Goal: Transaction & Acquisition: Purchase product/service

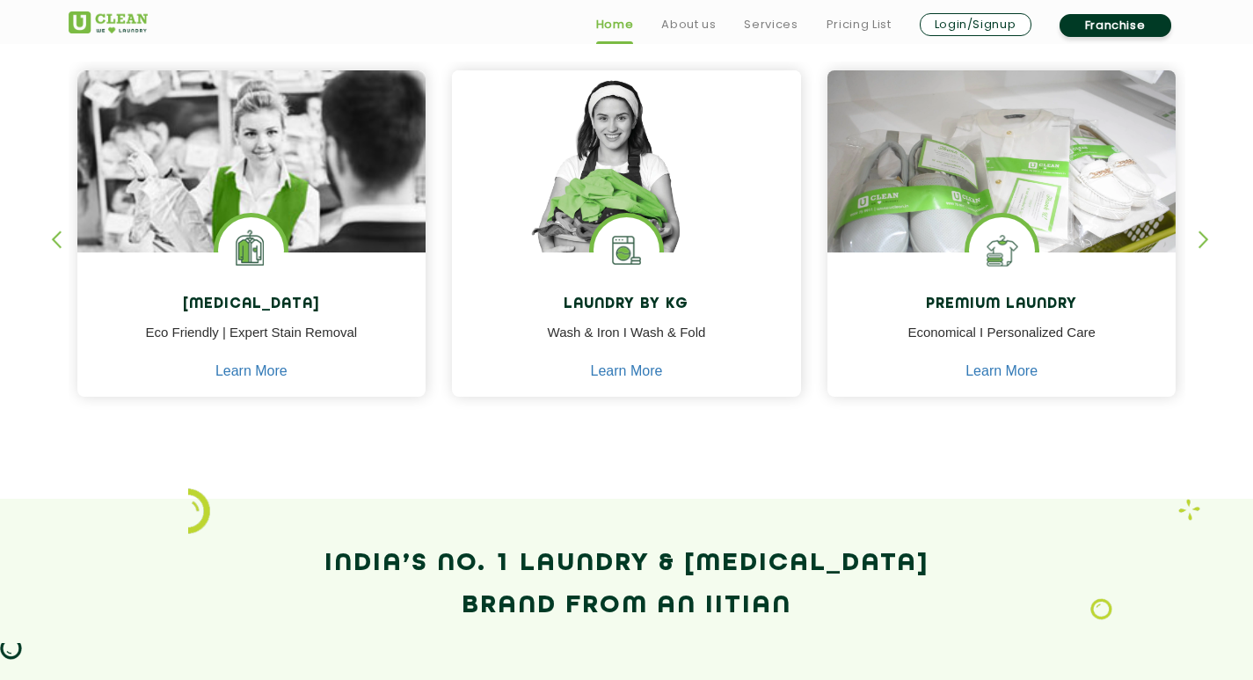
scroll to position [791, 0]
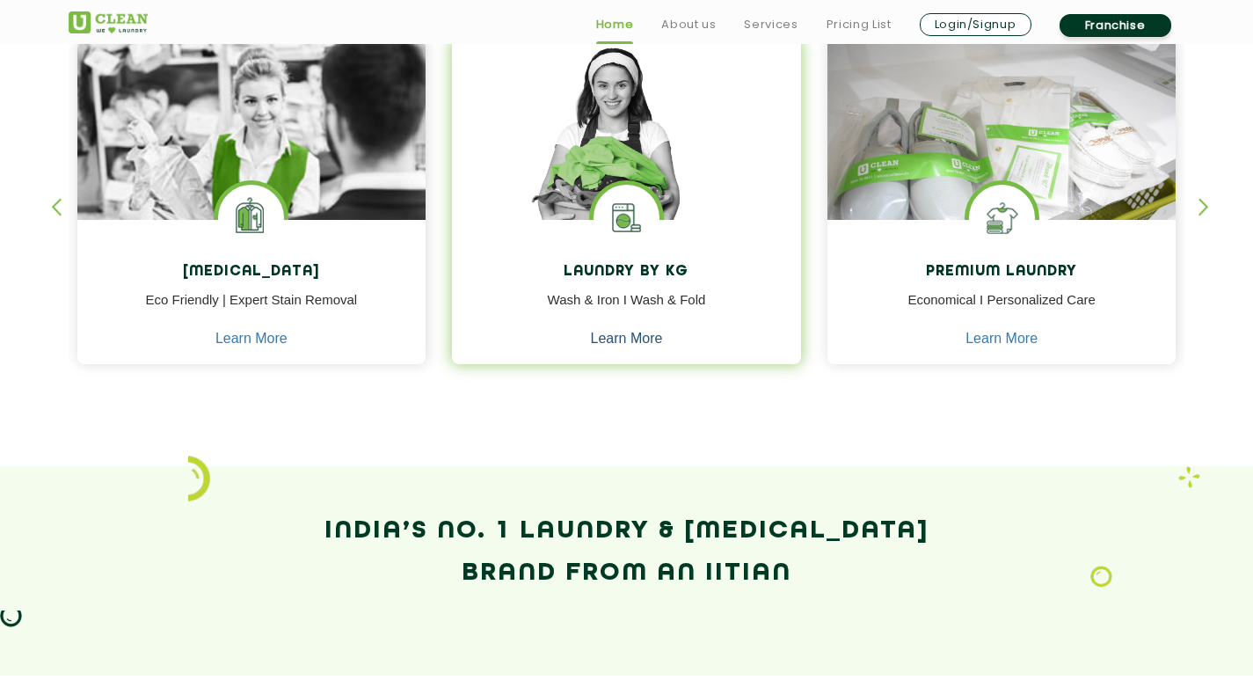
click at [624, 342] on link "Learn More" at bounding box center [627, 339] width 72 height 16
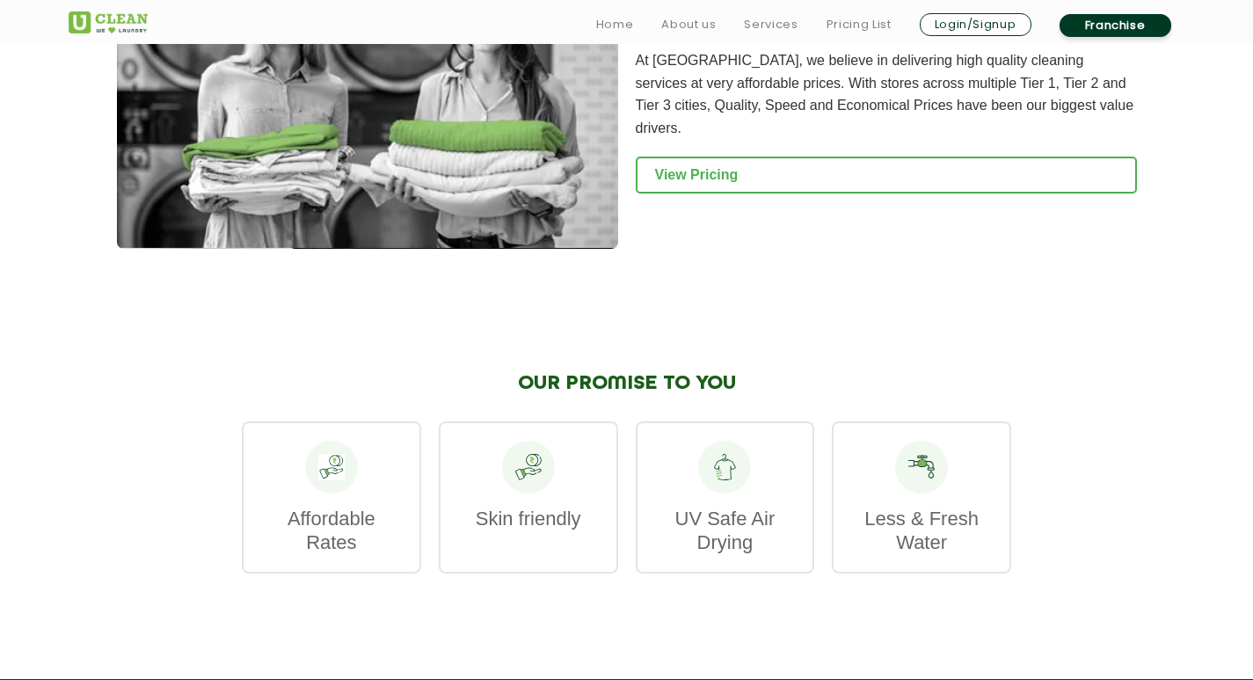
scroll to position [2549, 0]
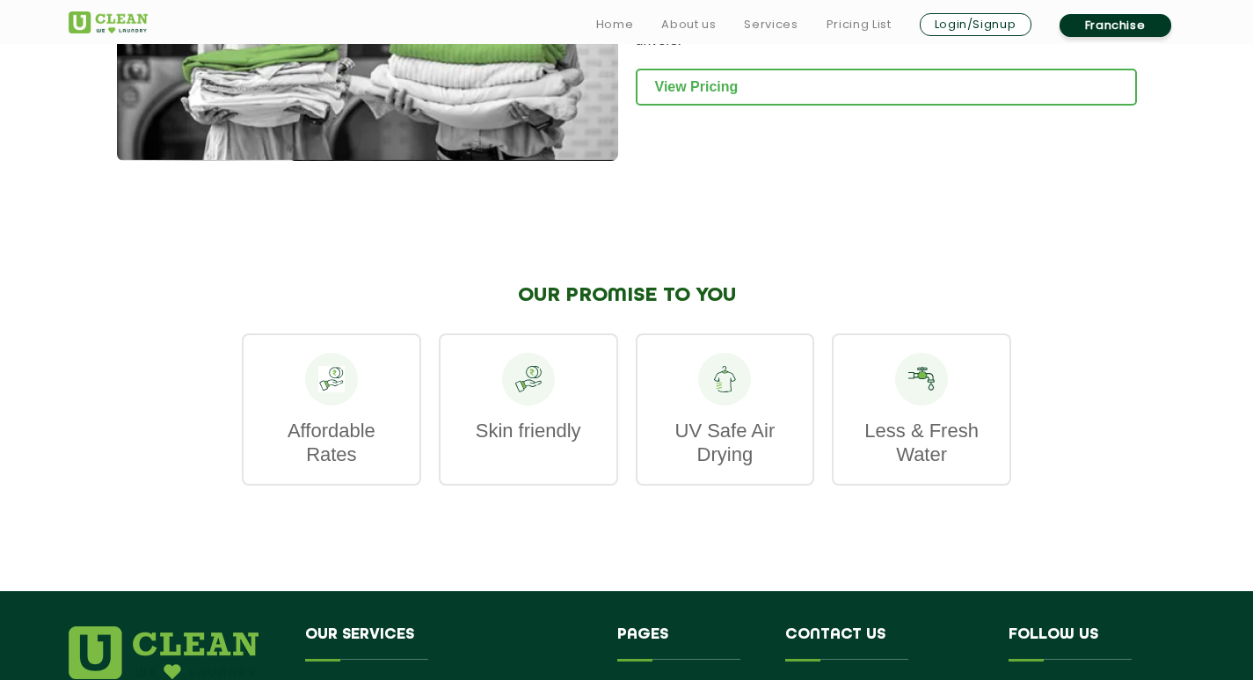
click at [344, 380] on div at bounding box center [331, 379] width 53 height 53
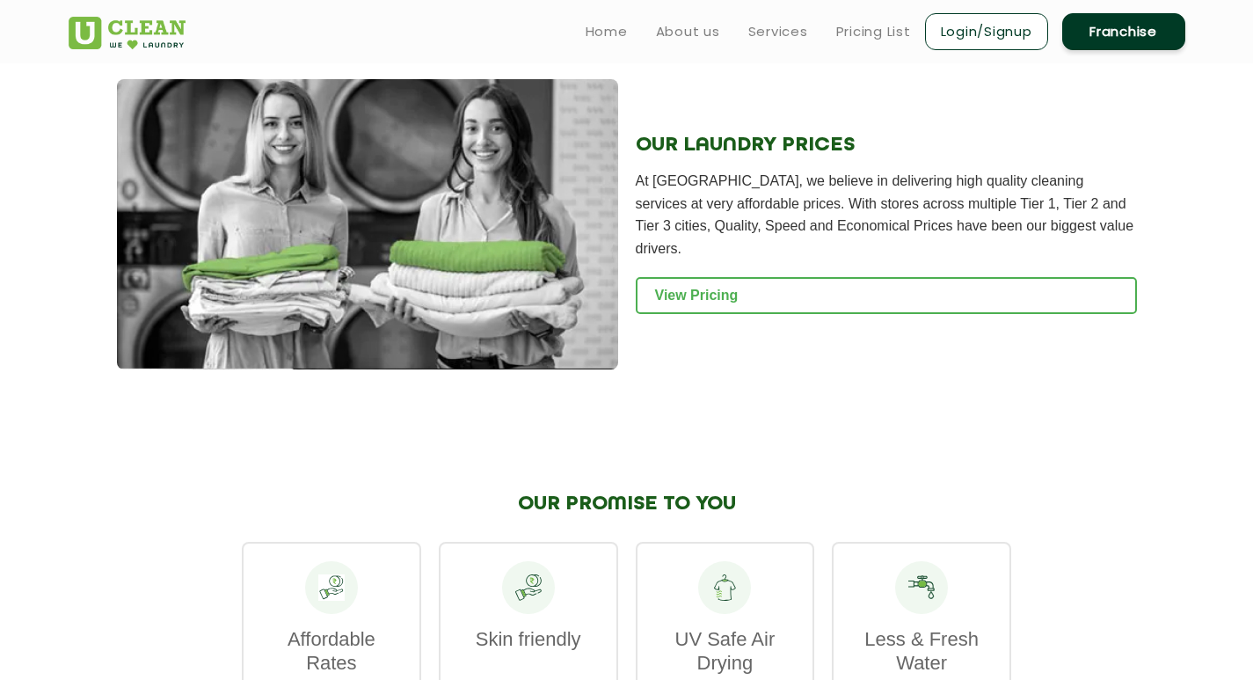
scroll to position [2338, 0]
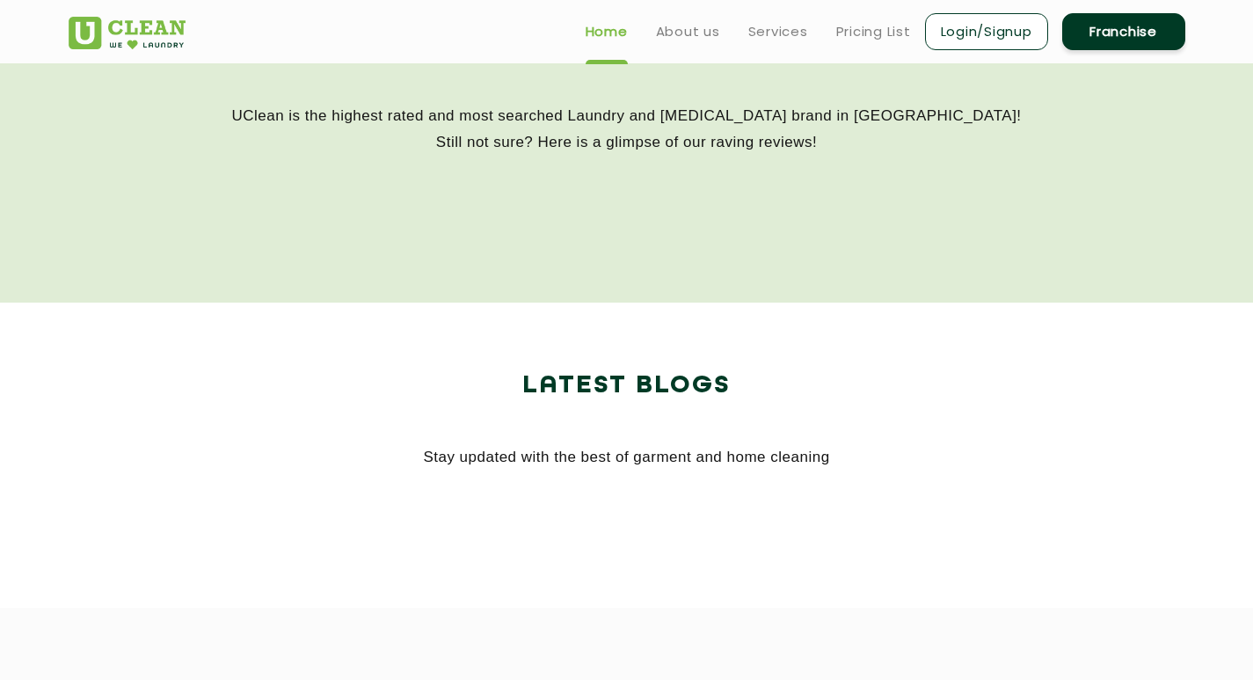
scroll to position [791, 0]
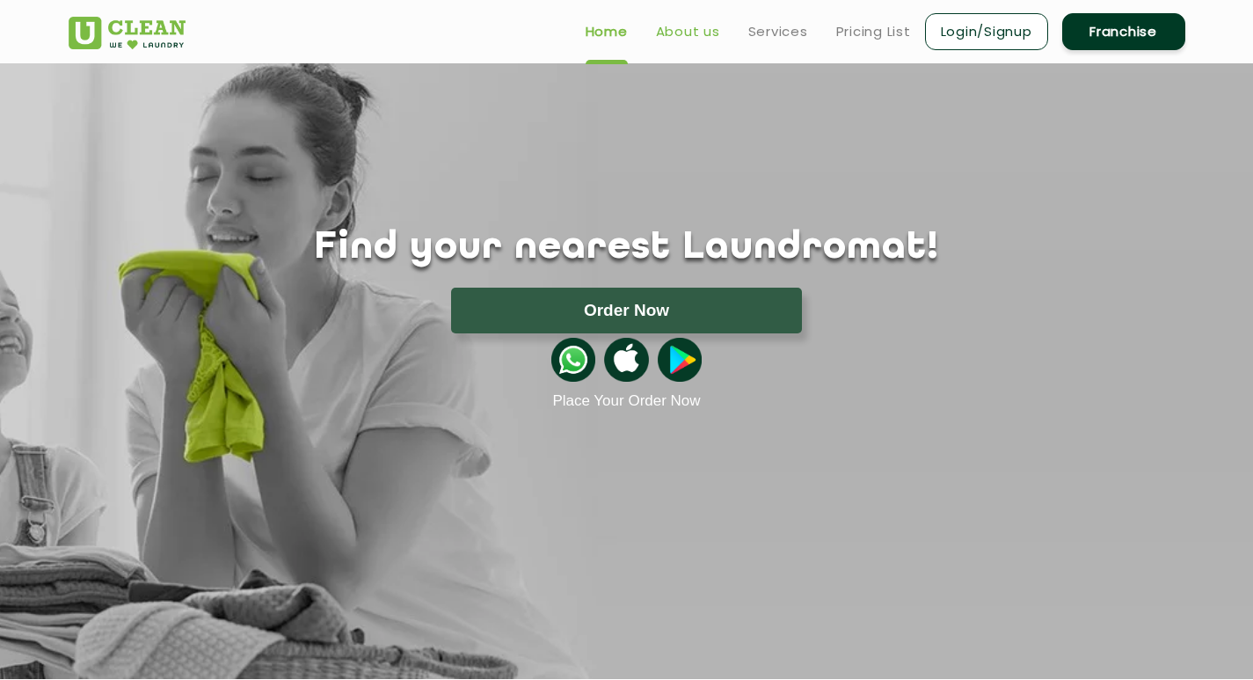
click at [679, 33] on link "About us" at bounding box center [688, 31] width 64 height 21
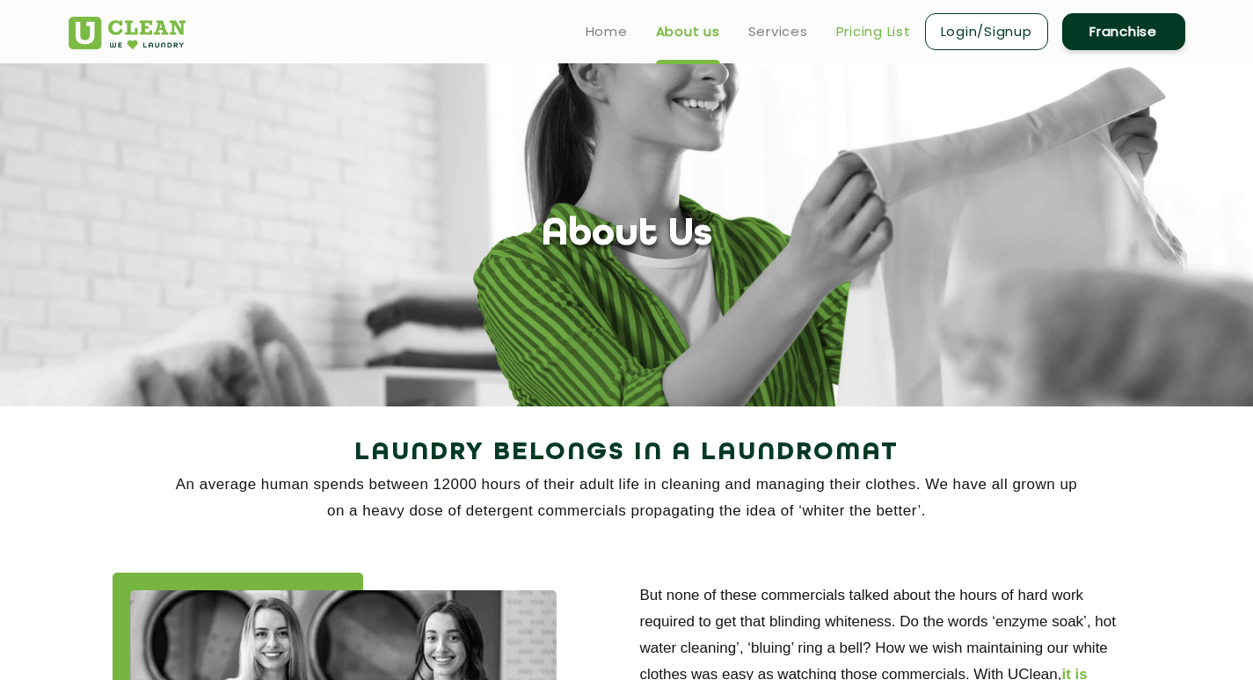
click at [856, 28] on link "Pricing List" at bounding box center [873, 31] width 75 height 21
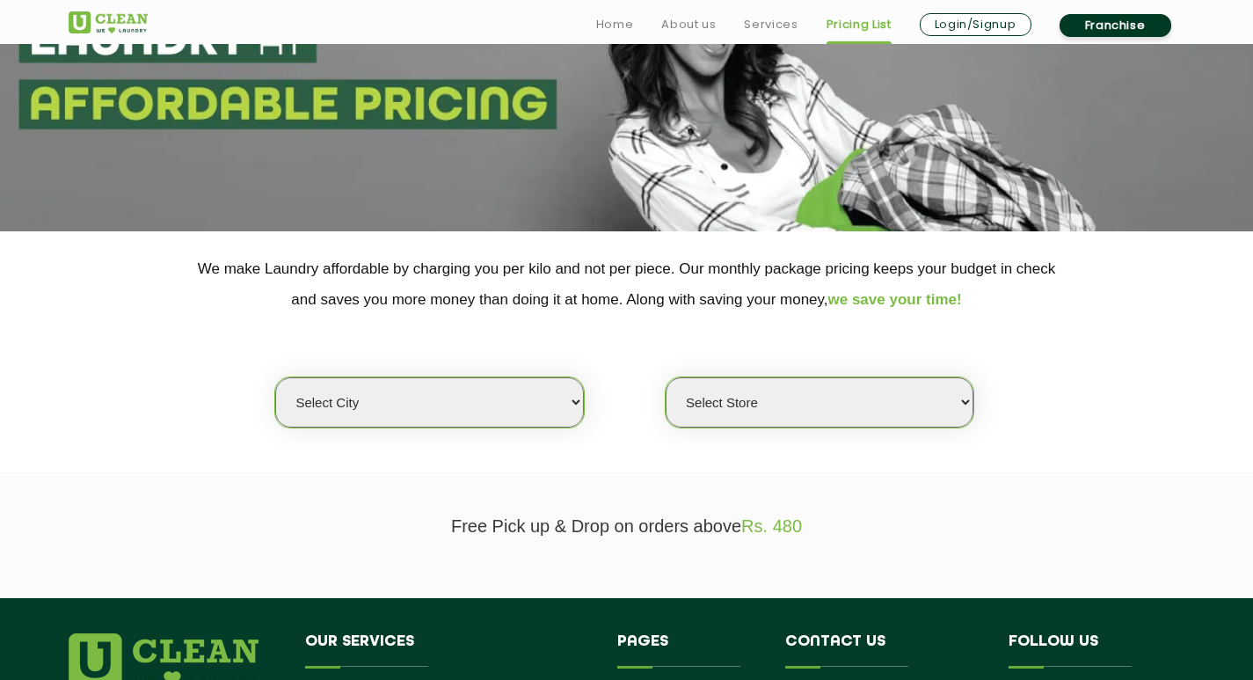
scroll to position [176, 0]
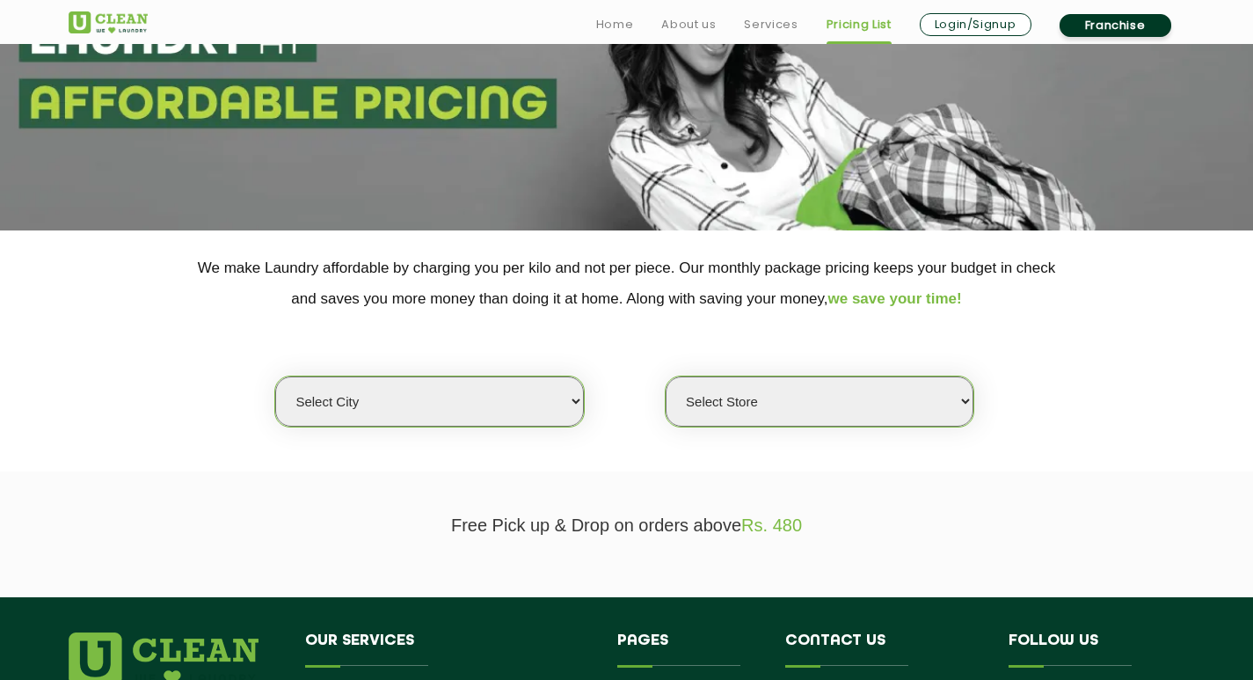
click at [436, 391] on select "Select city [GEOGRAPHIC_DATA] [GEOGRAPHIC_DATA] [GEOGRAPHIC_DATA] [GEOGRAPHIC_D…" at bounding box center [429, 401] width 308 height 50
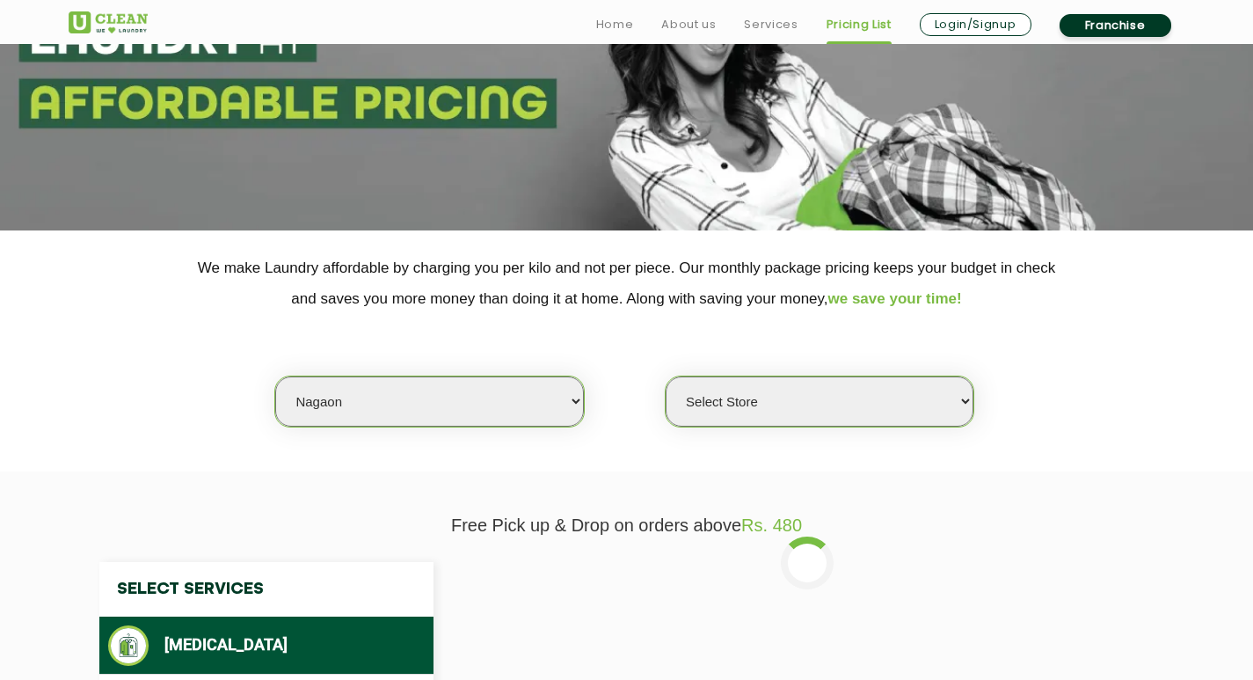
click at [436, 391] on select "Select city [GEOGRAPHIC_DATA] [GEOGRAPHIC_DATA] [GEOGRAPHIC_DATA] [GEOGRAPHIC_D…" at bounding box center [429, 401] width 308 height 50
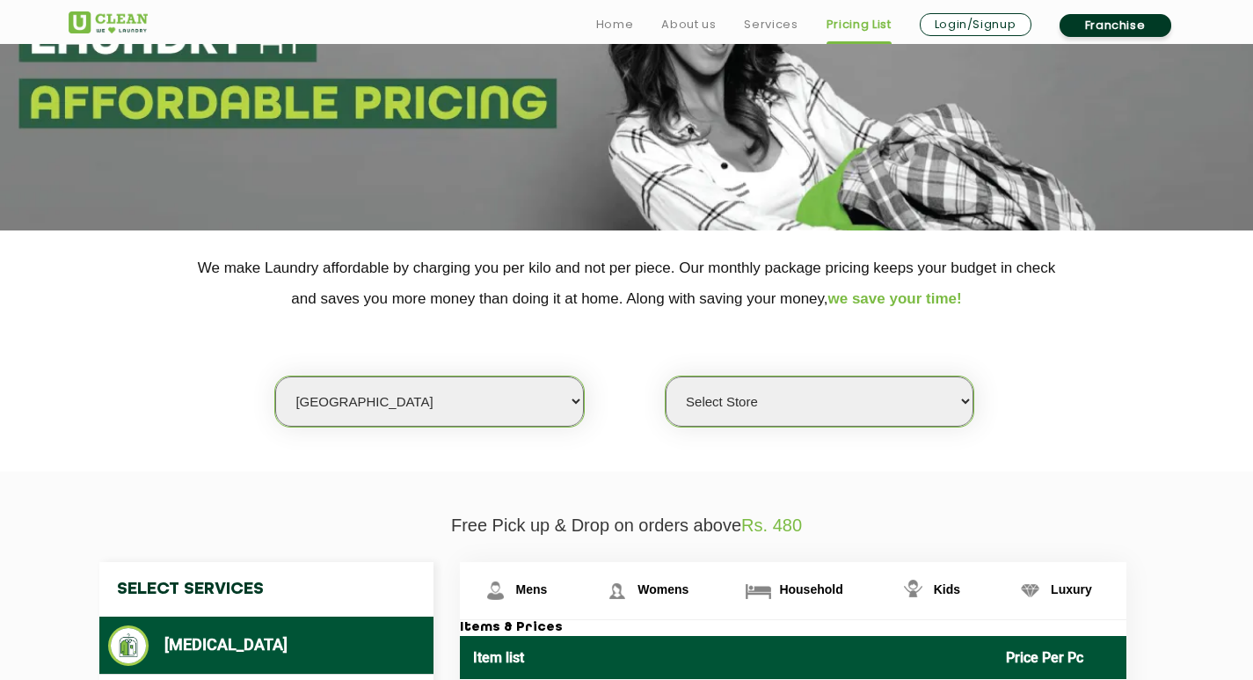
click at [275, 376] on select "Select city [GEOGRAPHIC_DATA] [GEOGRAPHIC_DATA] [GEOGRAPHIC_DATA] [GEOGRAPHIC_D…" at bounding box center [429, 401] width 308 height 50
click at [771, 401] on select "Select Store [GEOGRAPHIC_DATA][PERSON_NAME] UClean Navalur UClean Chitlapakkam …" at bounding box center [819, 401] width 308 height 50
click at [748, 401] on select "Select Store [GEOGRAPHIC_DATA][PERSON_NAME] UClean Navalur UClean Chitlapakkam …" at bounding box center [819, 401] width 308 height 50
click at [546, 416] on select "Select city [GEOGRAPHIC_DATA] [GEOGRAPHIC_DATA] [GEOGRAPHIC_DATA] [GEOGRAPHIC_D…" at bounding box center [429, 401] width 308 height 50
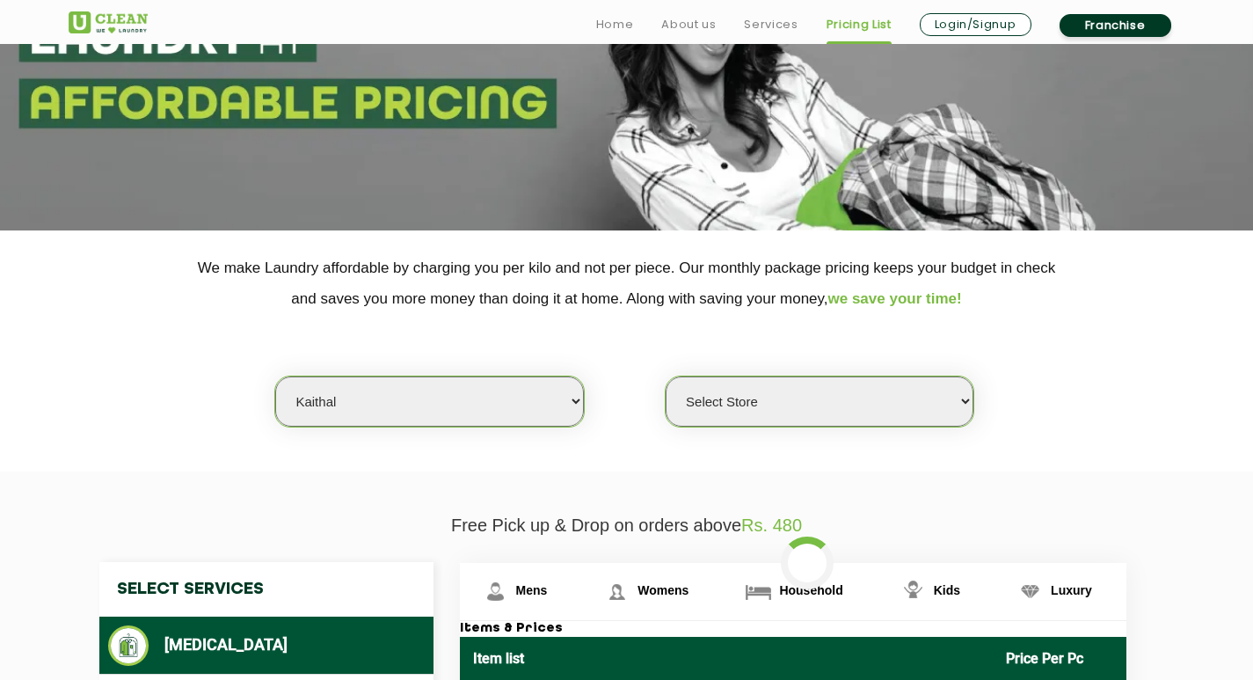
click at [546, 416] on select "Select city [GEOGRAPHIC_DATA] [GEOGRAPHIC_DATA] [GEOGRAPHIC_DATA] [GEOGRAPHIC_D…" at bounding box center [429, 401] width 308 height 50
click at [568, 399] on select "Select city [GEOGRAPHIC_DATA] [GEOGRAPHIC_DATA] [GEOGRAPHIC_DATA] [GEOGRAPHIC_D…" at bounding box center [429, 401] width 308 height 50
click at [469, 398] on select "Select city [GEOGRAPHIC_DATA] [GEOGRAPHIC_DATA] [GEOGRAPHIC_DATA] [GEOGRAPHIC_D…" at bounding box center [429, 401] width 308 height 50
click at [563, 394] on select "Select city [GEOGRAPHIC_DATA] [GEOGRAPHIC_DATA] [GEOGRAPHIC_DATA] [GEOGRAPHIC_D…" at bounding box center [429, 401] width 308 height 50
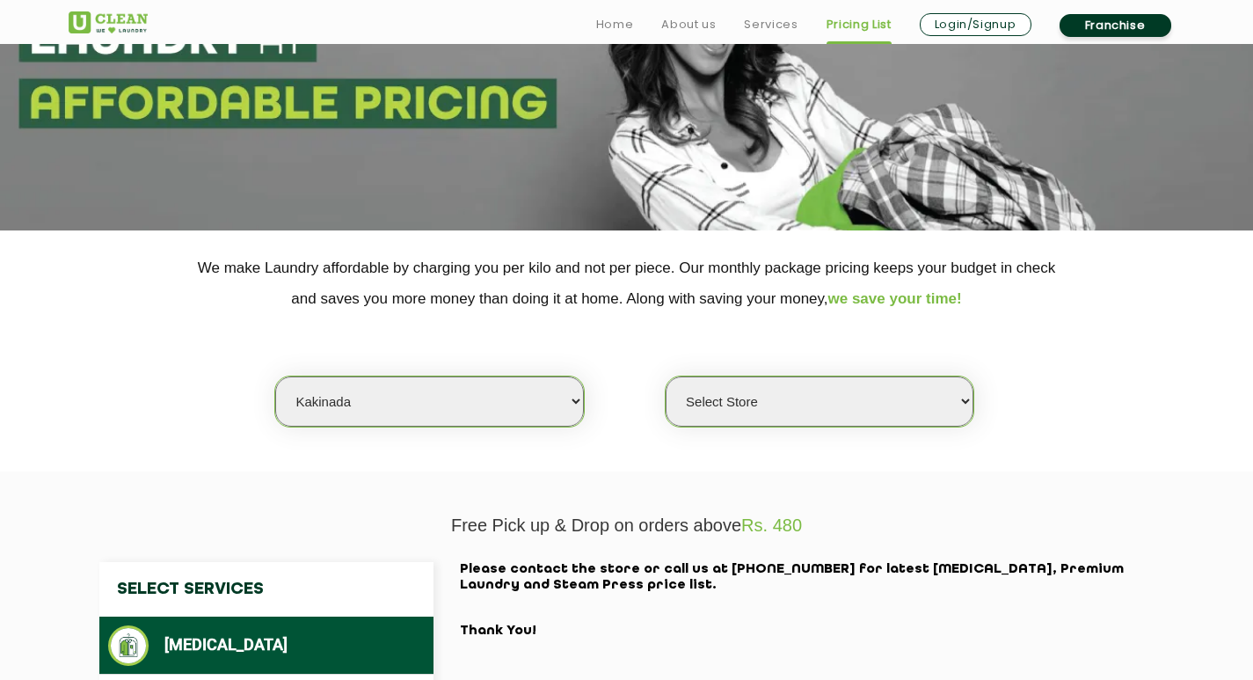
select select "11"
click at [275, 376] on select "Select city [GEOGRAPHIC_DATA] [GEOGRAPHIC_DATA] [GEOGRAPHIC_DATA] [GEOGRAPHIC_D…" at bounding box center [429, 401] width 308 height 50
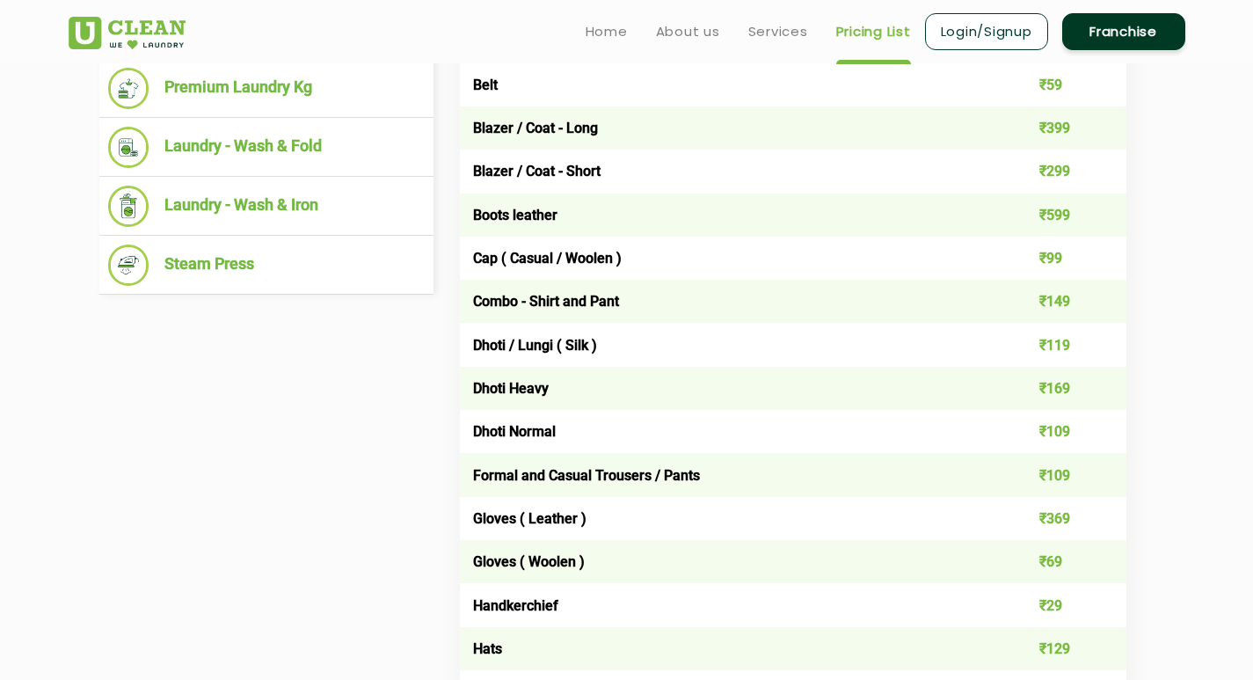
scroll to position [703, 0]
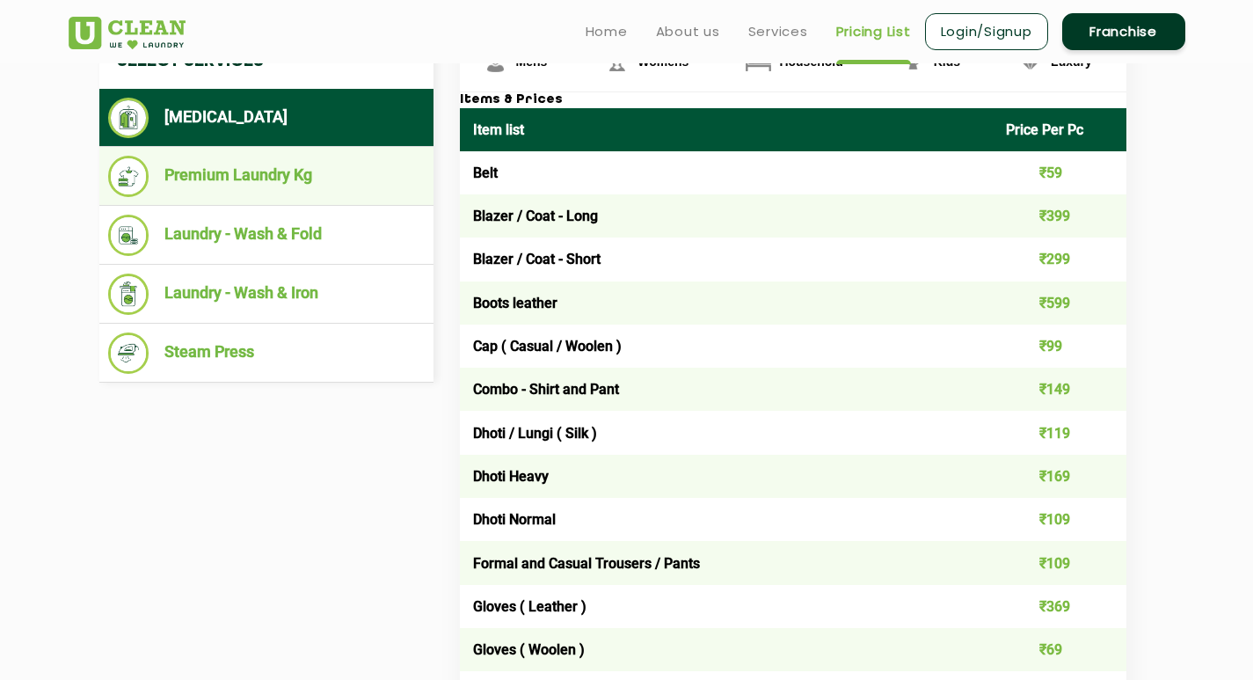
click at [327, 178] on li "Premium Laundry Kg" at bounding box center [266, 176] width 316 height 41
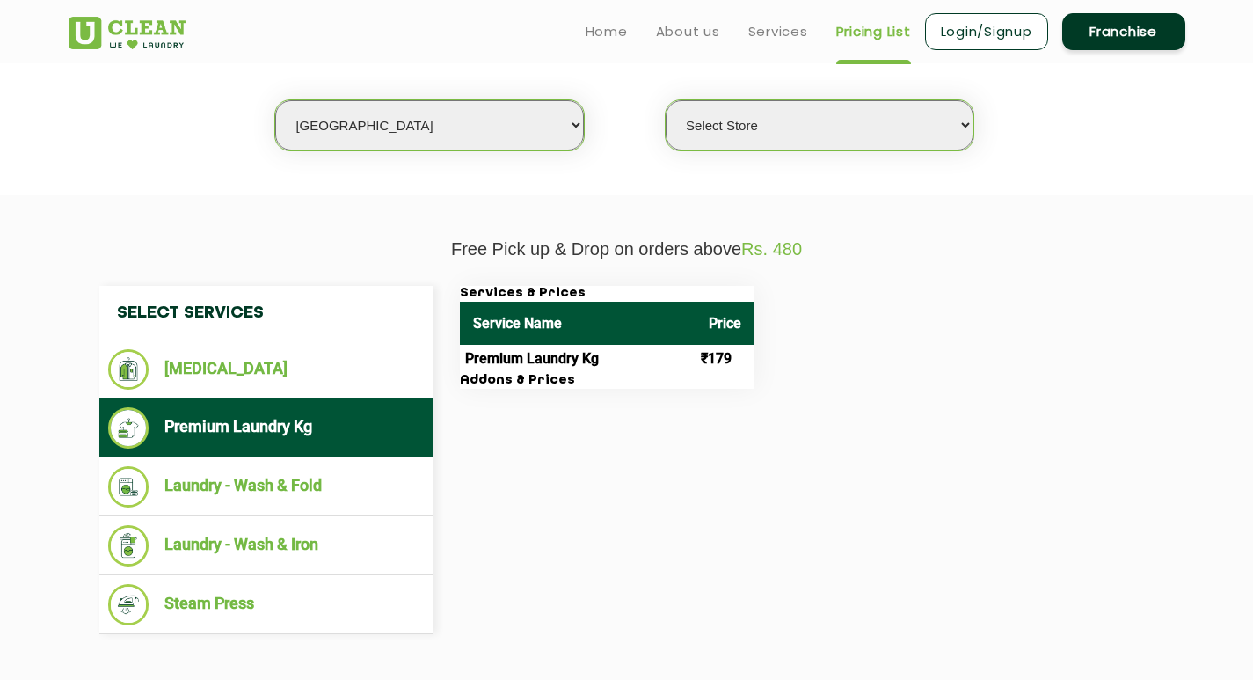
scroll to position [440, 0]
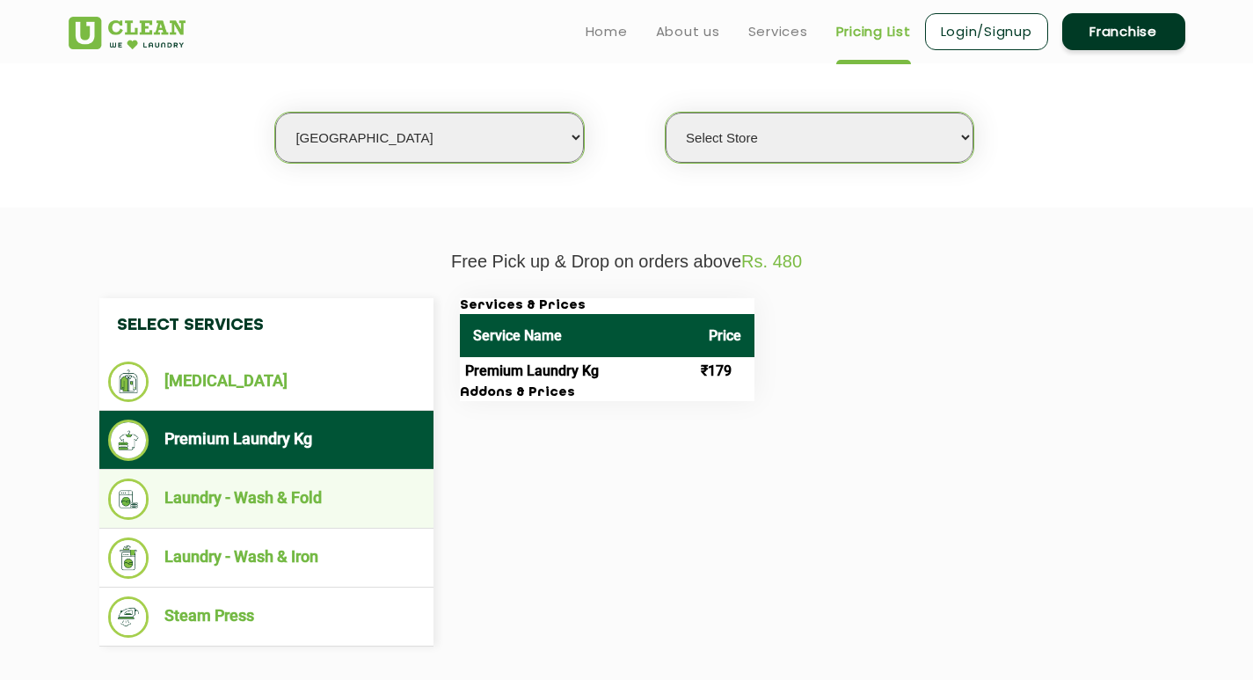
click at [306, 502] on li "Laundry - Wash & Fold" at bounding box center [266, 498] width 316 height 41
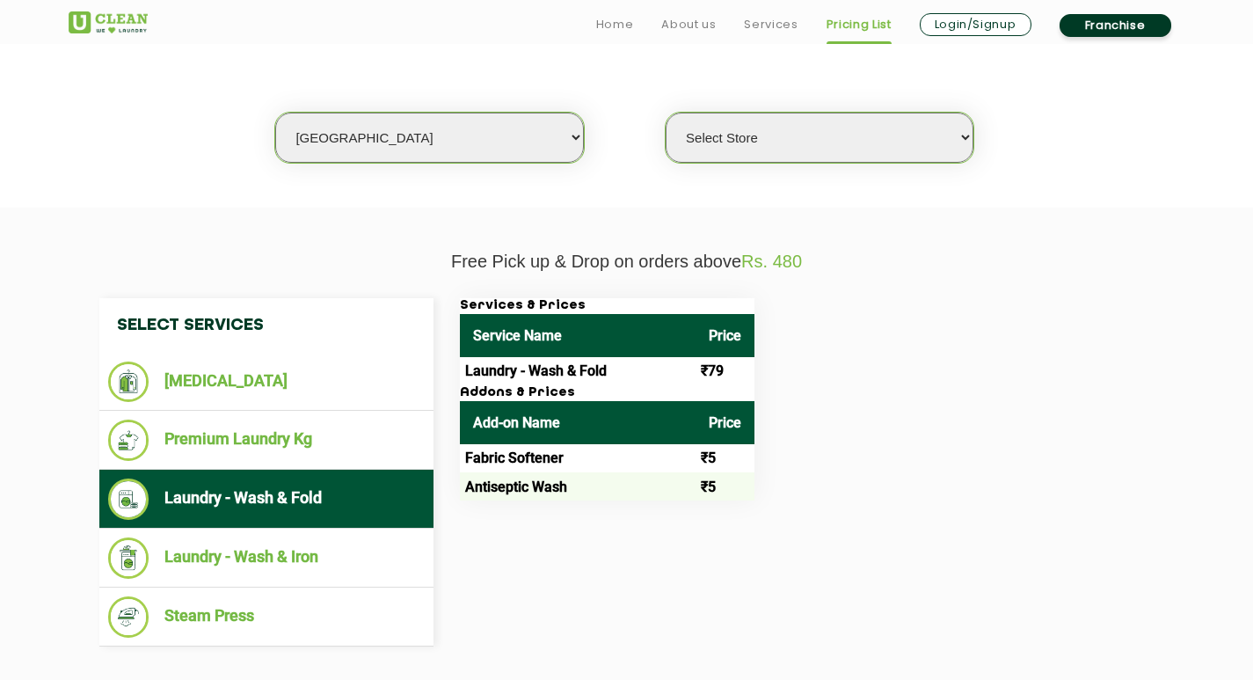
scroll to position [527, 0]
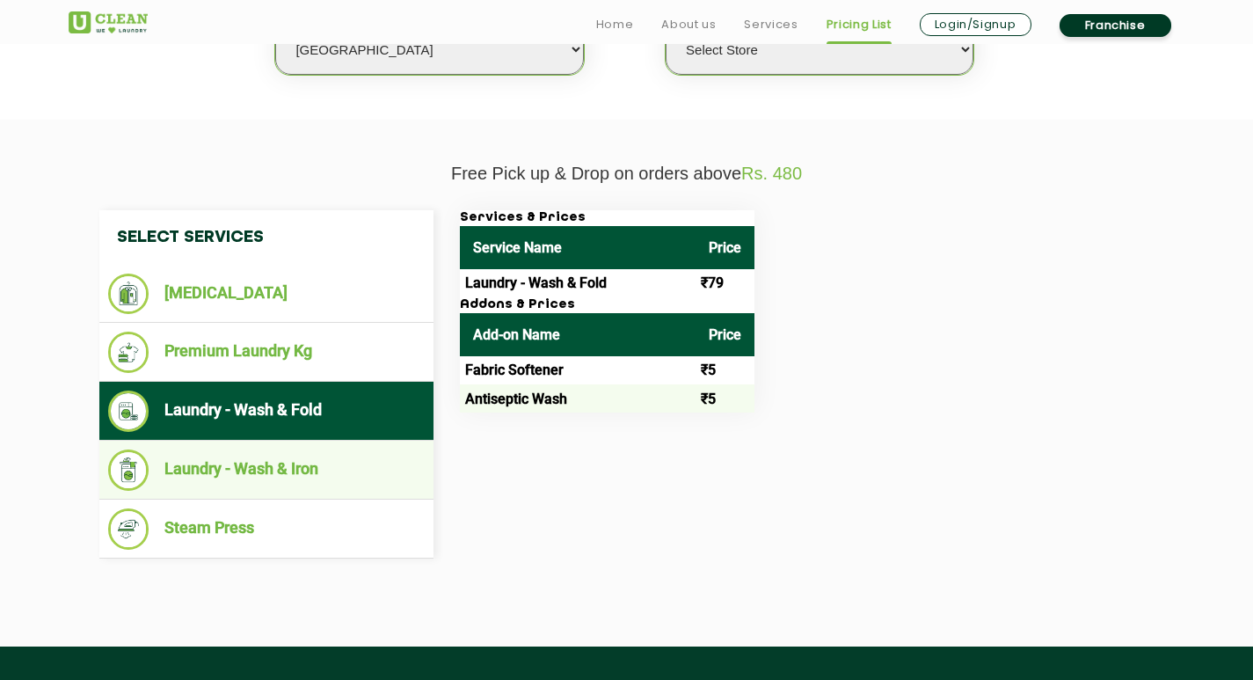
click at [298, 467] on li "Laundry - Wash & Iron" at bounding box center [266, 469] width 316 height 41
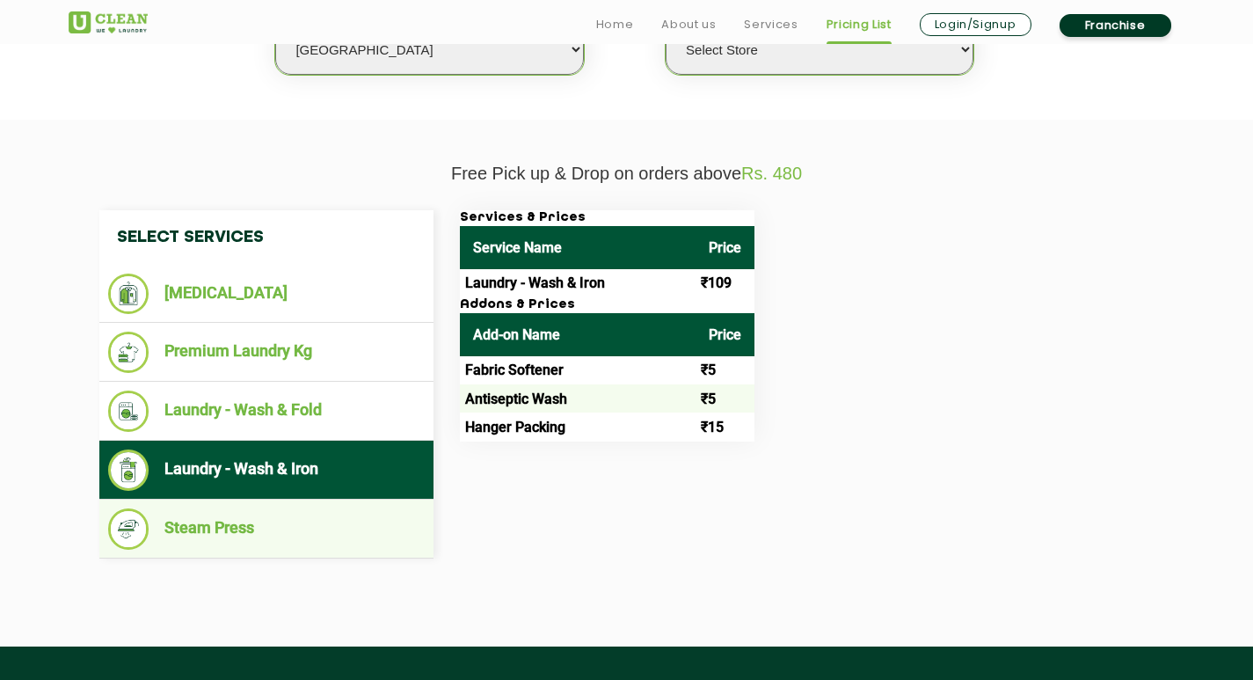
click at [285, 517] on li "Steam Press" at bounding box center [266, 528] width 316 height 41
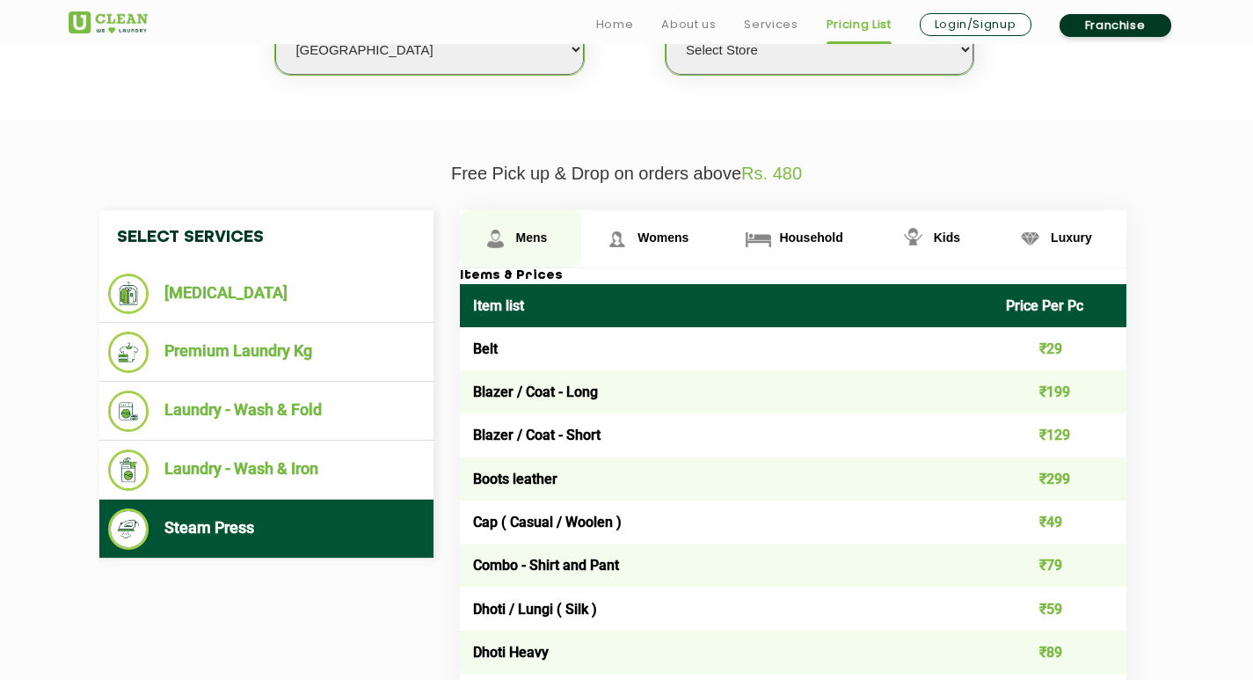
click at [516, 244] on span "Mens" at bounding box center [532, 237] width 32 height 14
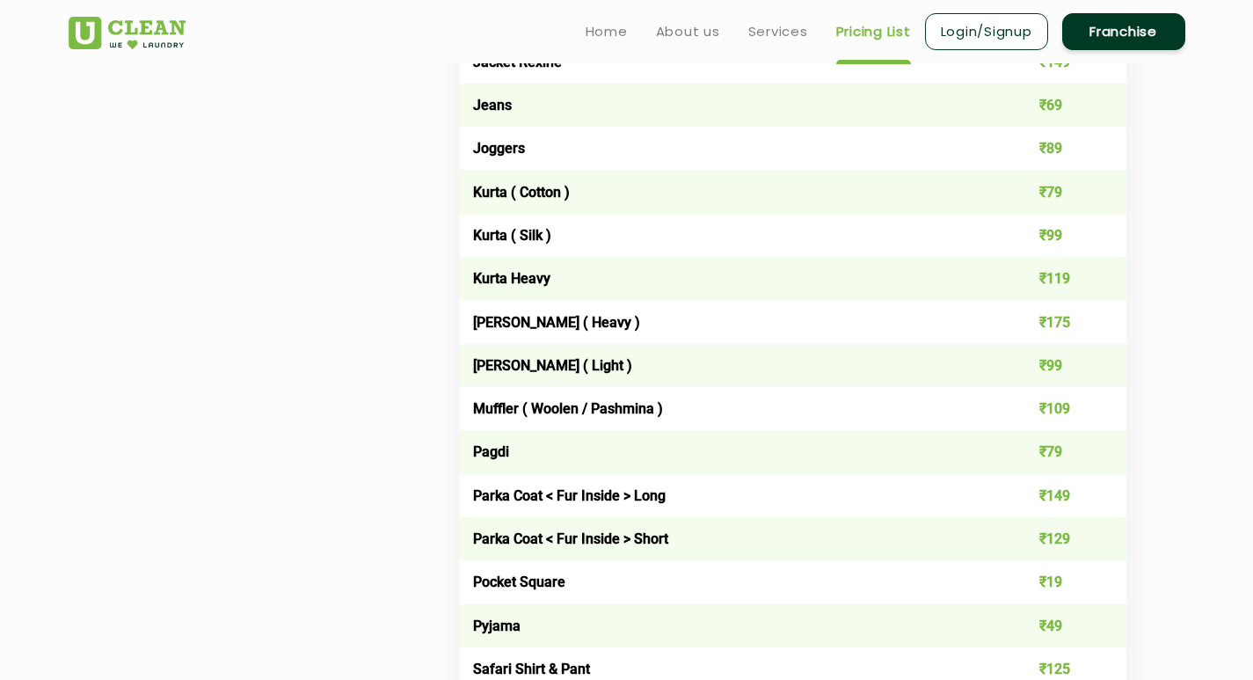
scroll to position [1758, 0]
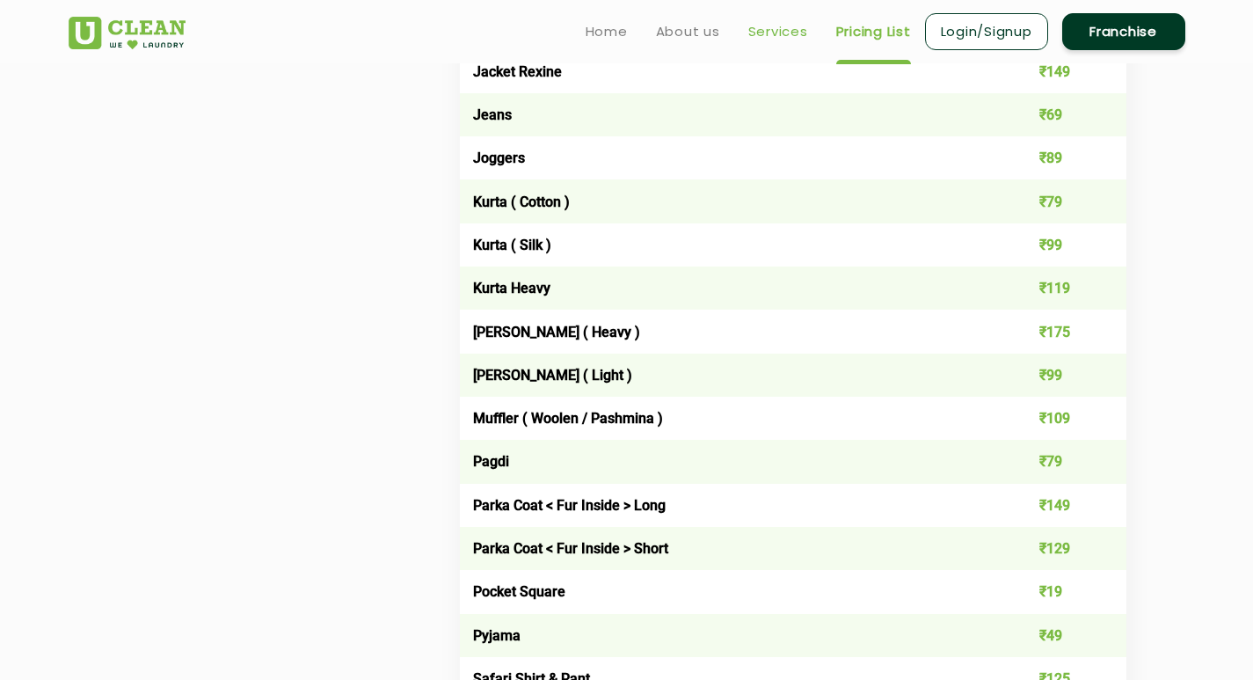
click at [774, 34] on link "Services" at bounding box center [778, 31] width 60 height 21
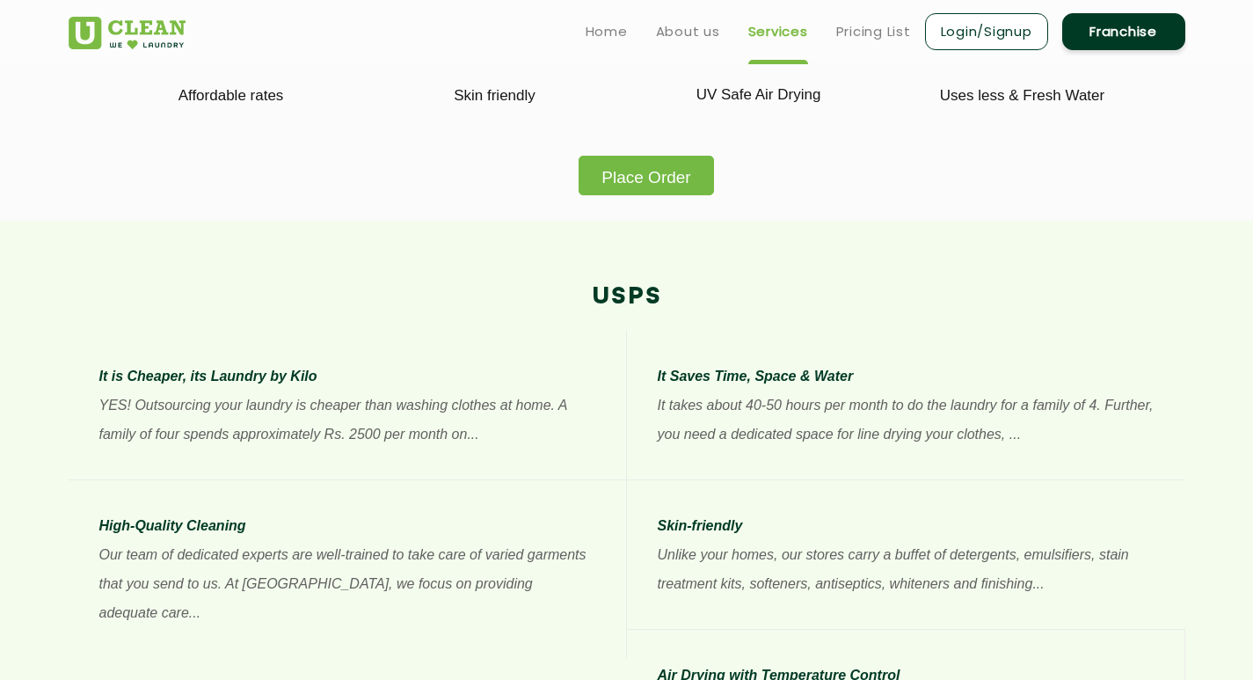
scroll to position [967, 0]
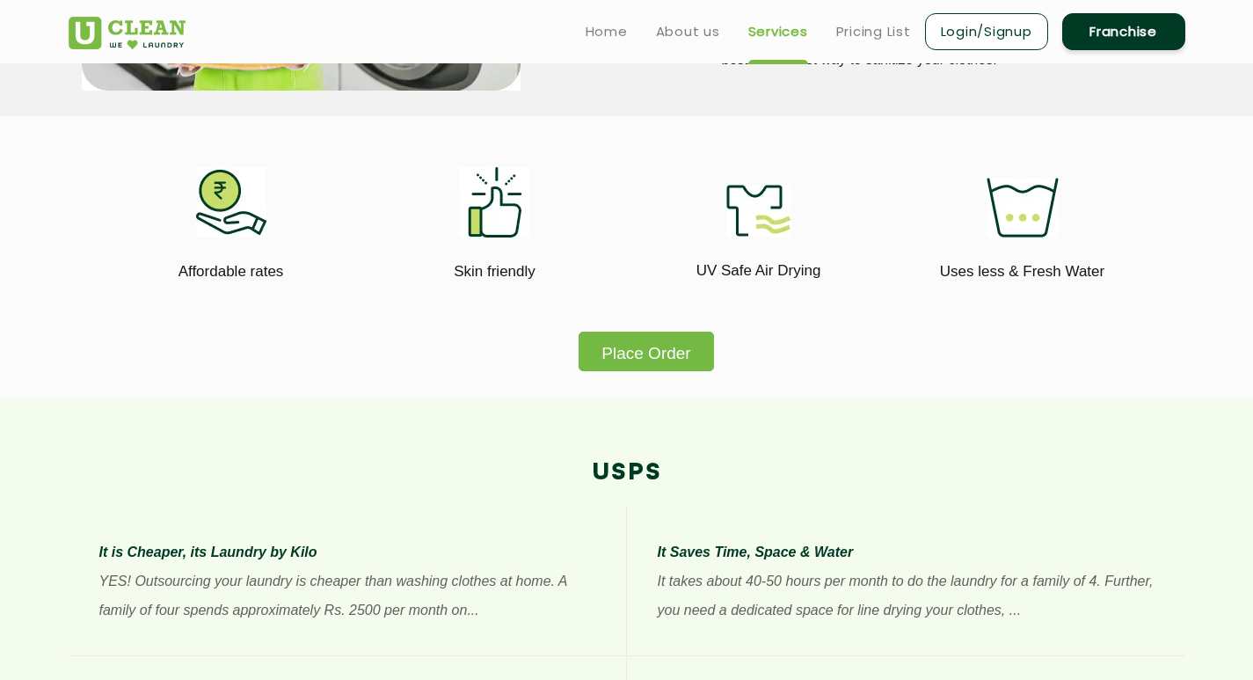
click at [674, 356] on button "Place Order" at bounding box center [645, 351] width 134 height 40
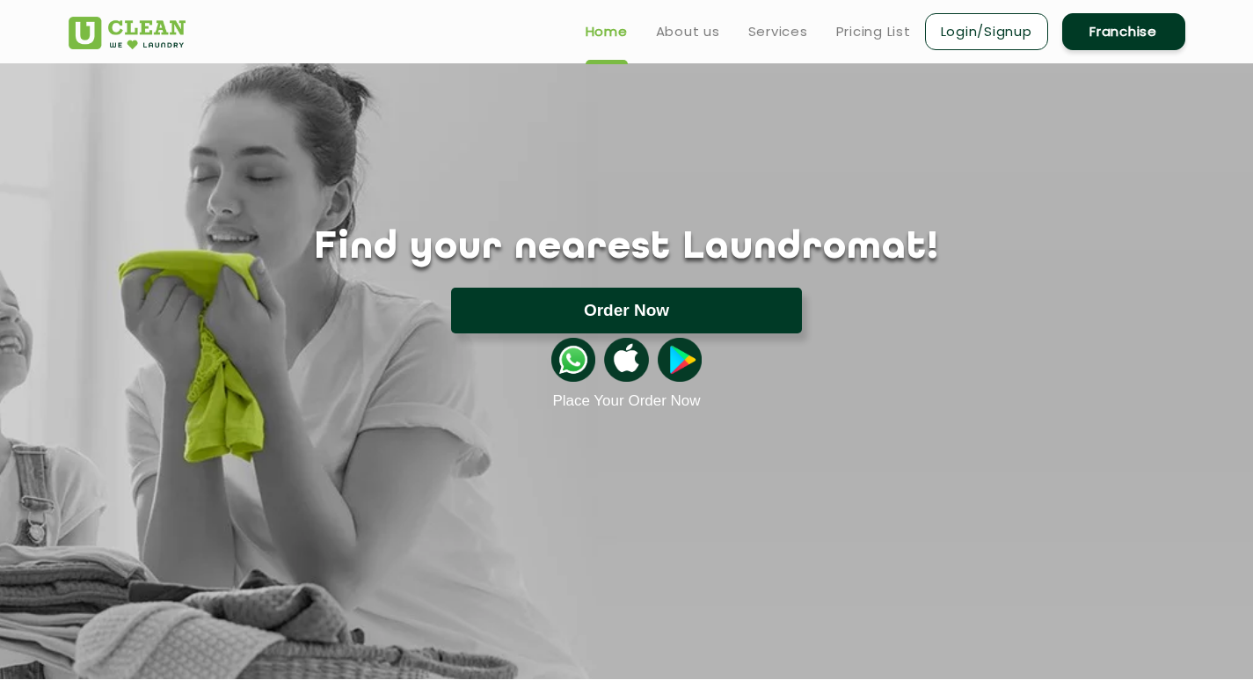
click at [637, 301] on button "Order Now" at bounding box center [626, 310] width 351 height 46
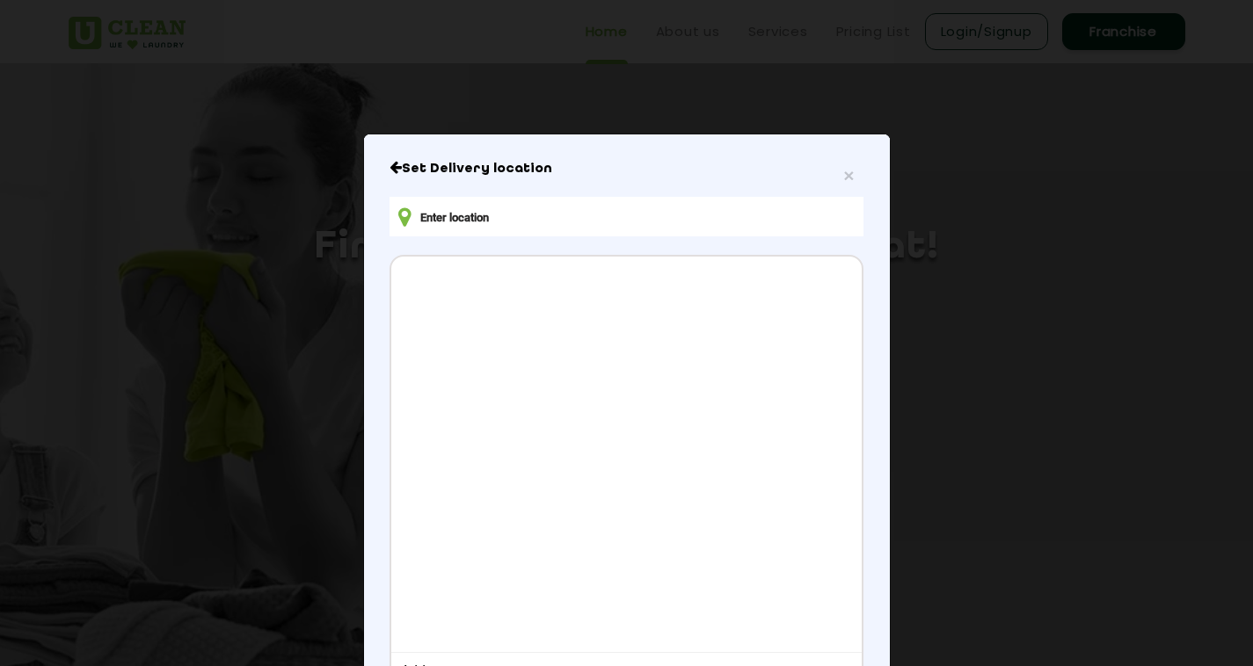
click at [635, 208] on input "text" at bounding box center [625, 217] width 473 height 40
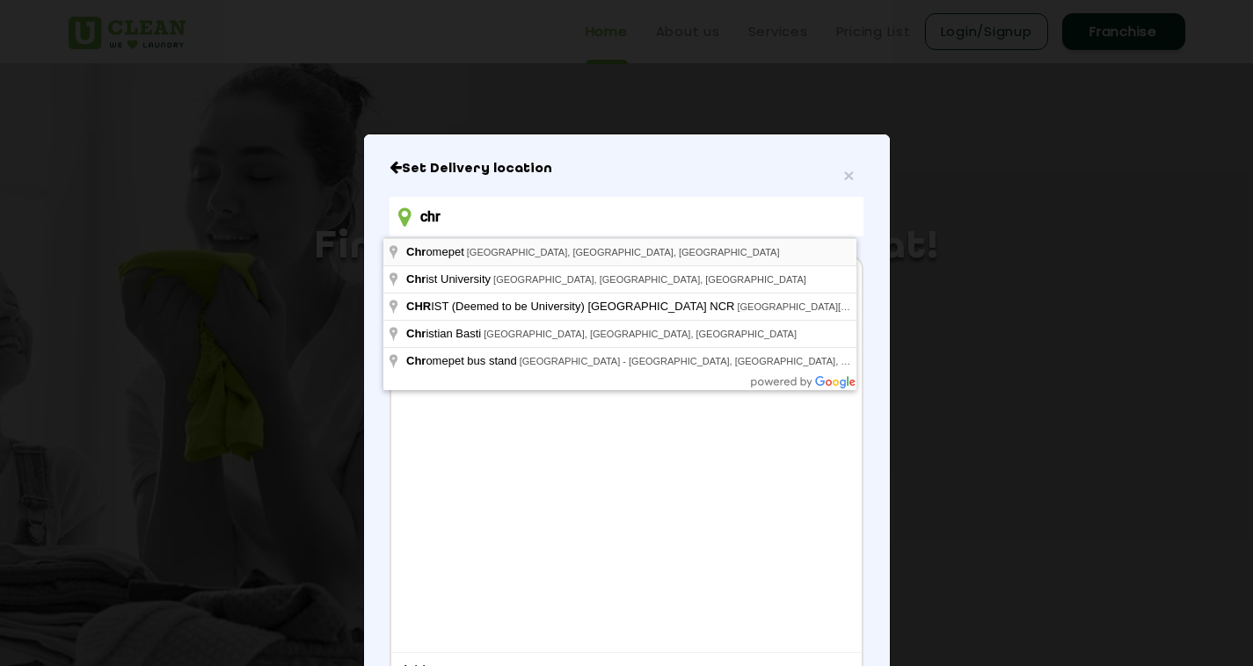
type input "chr"
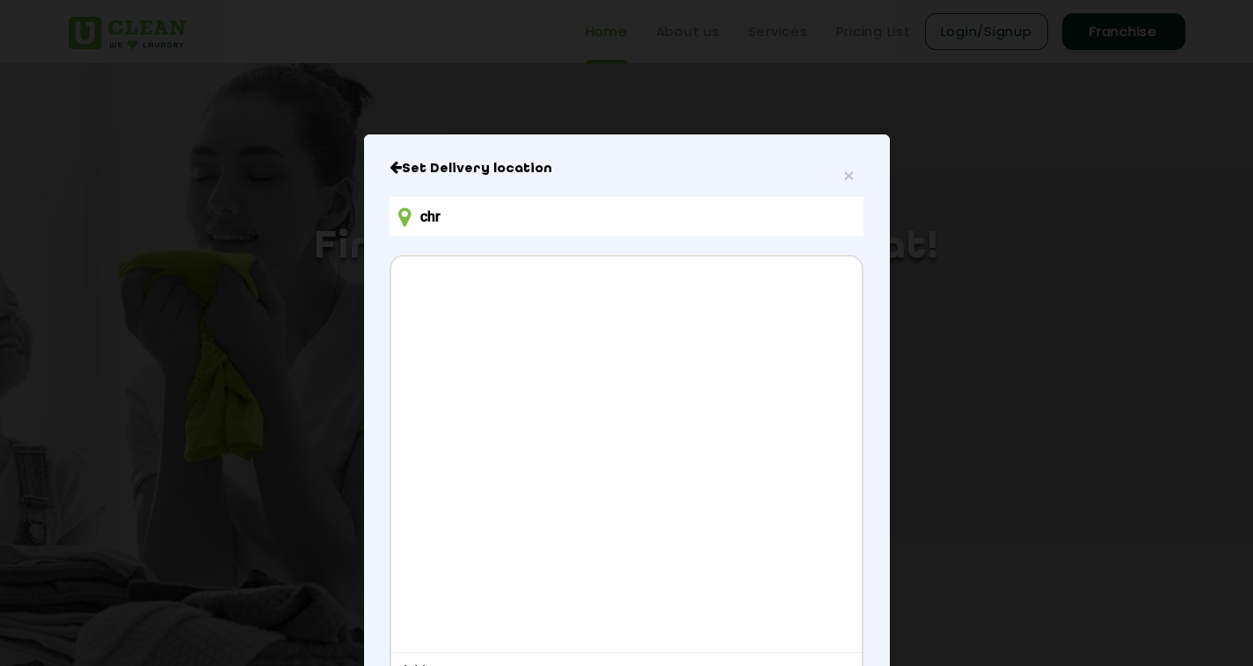
scroll to position [159, 0]
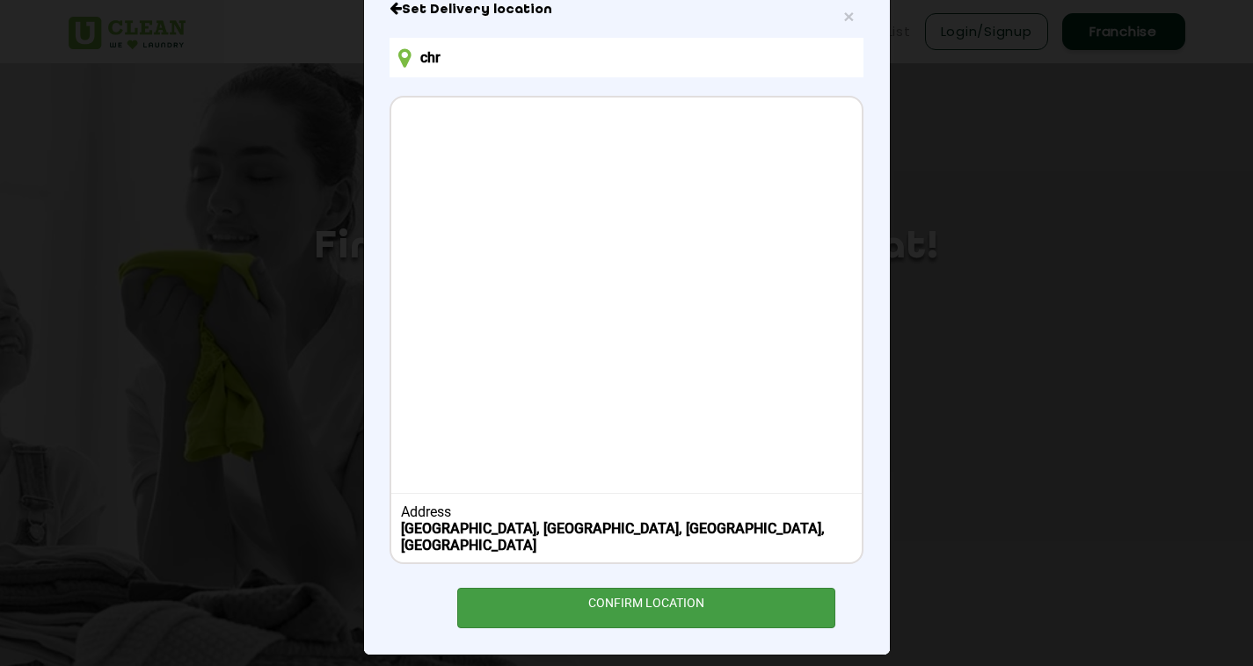
click at [575, 600] on div "CONFIRM LOCATION" at bounding box center [646, 608] width 379 height 40
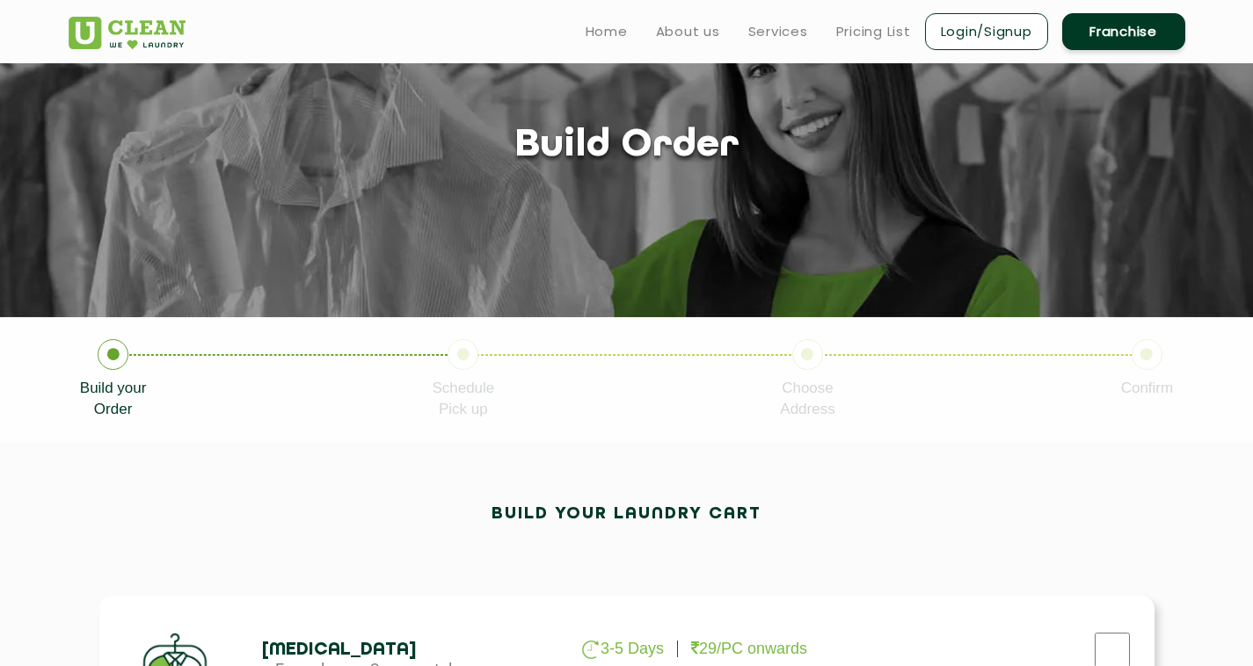
scroll to position [88, 0]
drag, startPoint x: 534, startPoint y: 402, endPoint x: 369, endPoint y: 518, distance: 201.2
click at [369, 518] on div "Build your laundry cart" at bounding box center [627, 524] width 1116 height 39
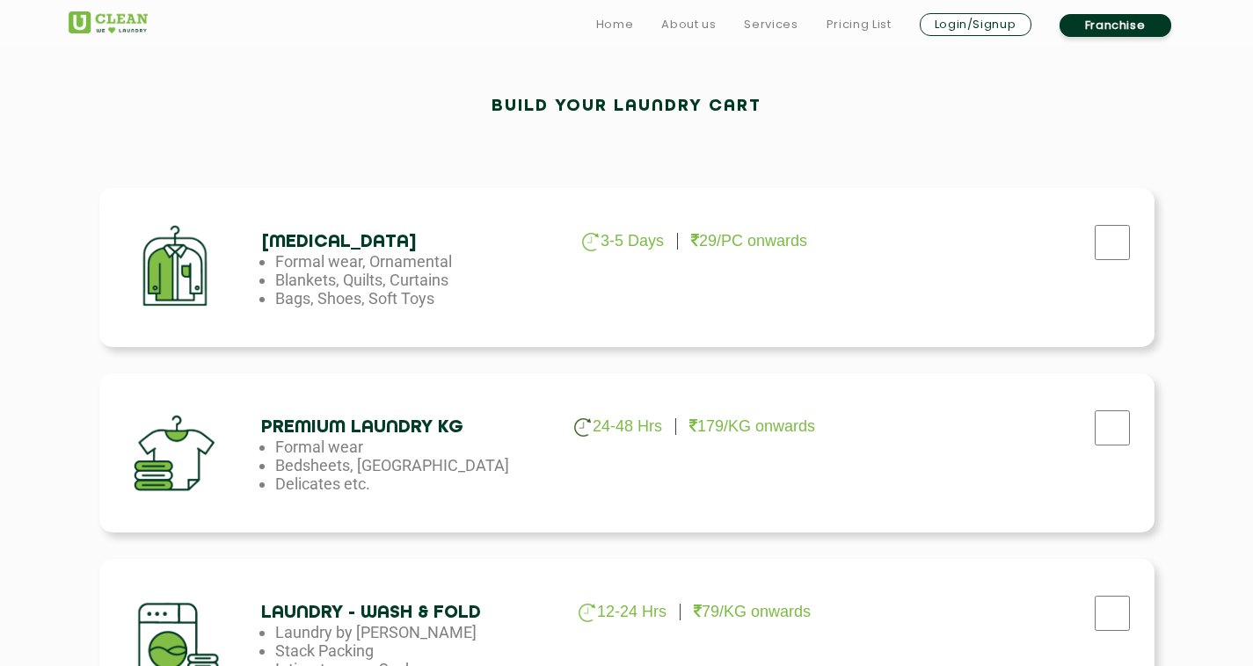
scroll to position [527, 0]
